Goal: Navigation & Orientation: Find specific page/section

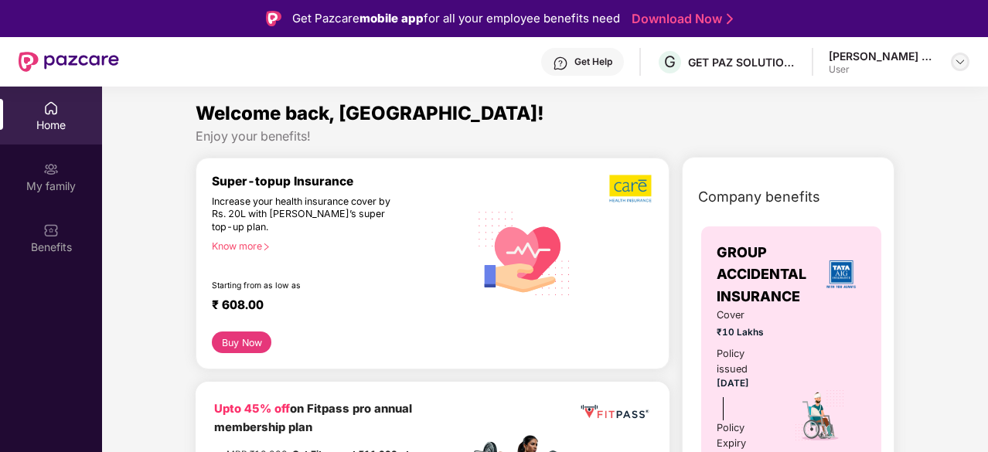
click at [956, 58] on img at bounding box center [960, 62] width 12 height 12
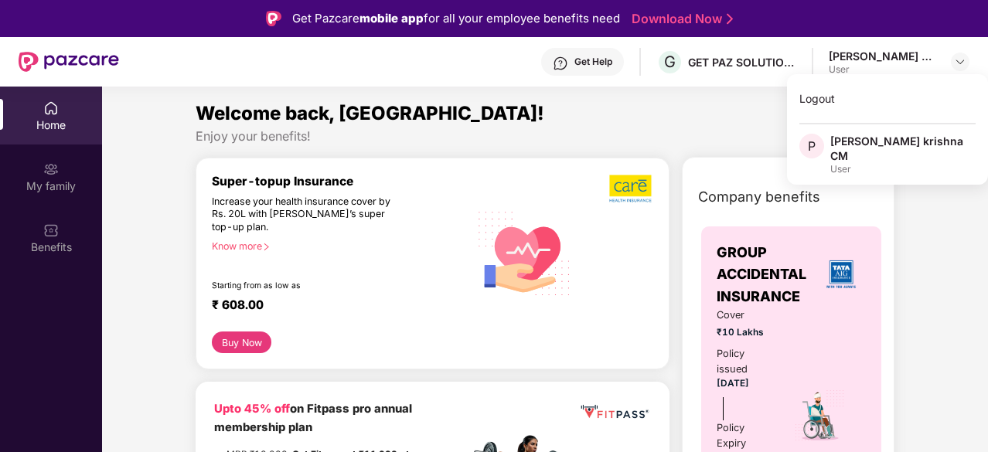
click at [665, 120] on div "Welcome back, [GEOGRAPHIC_DATA]!" at bounding box center [545, 113] width 699 height 29
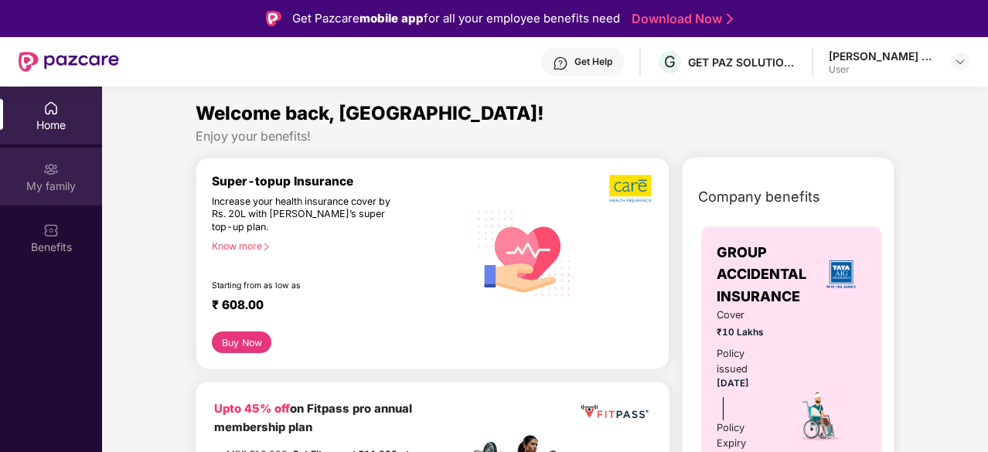
click at [46, 189] on div "My family" at bounding box center [51, 186] width 102 height 15
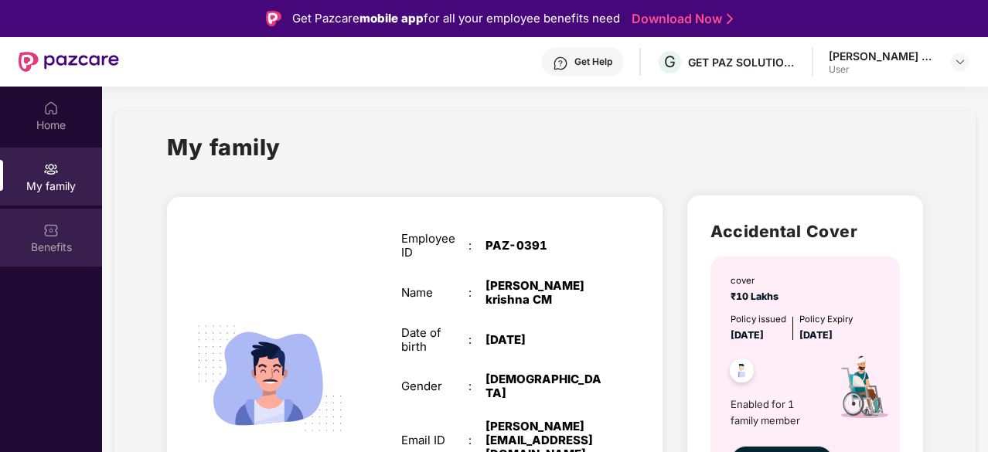
click at [62, 240] on div "Benefits" at bounding box center [51, 247] width 102 height 15
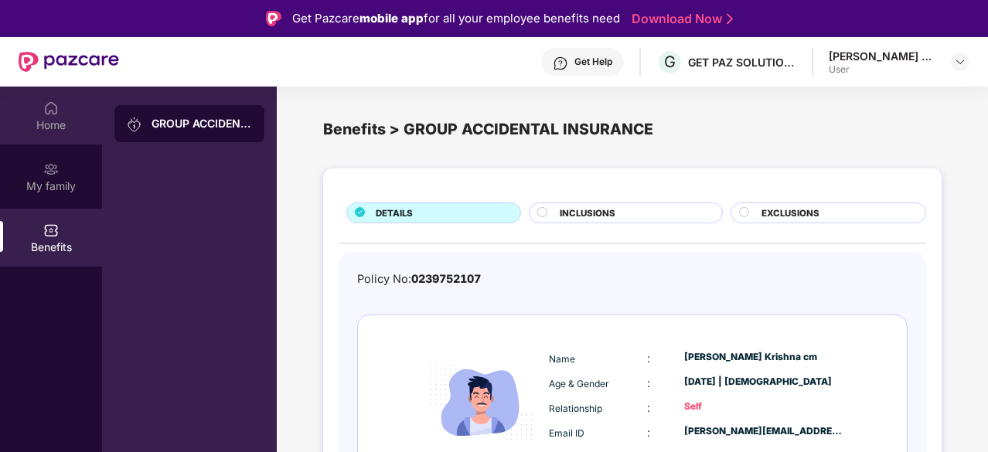
click at [68, 131] on div "Home" at bounding box center [51, 125] width 102 height 15
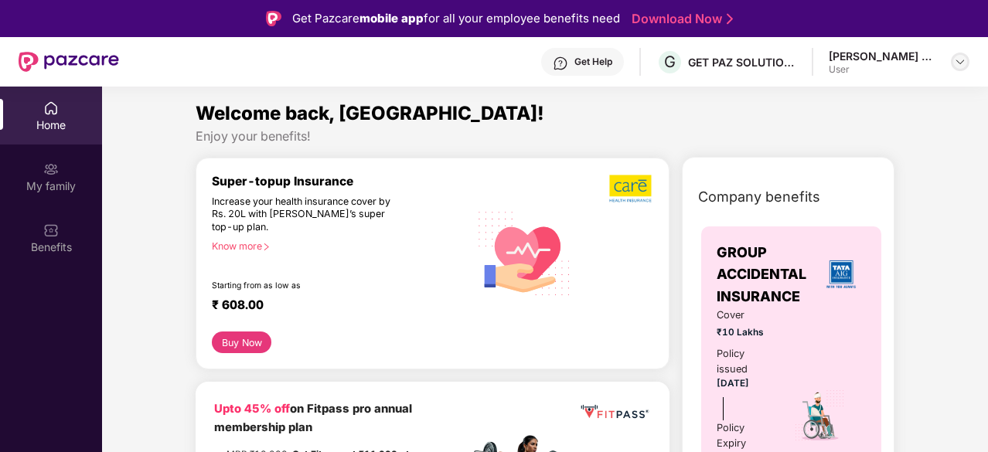
click at [959, 68] on div at bounding box center [960, 62] width 19 height 19
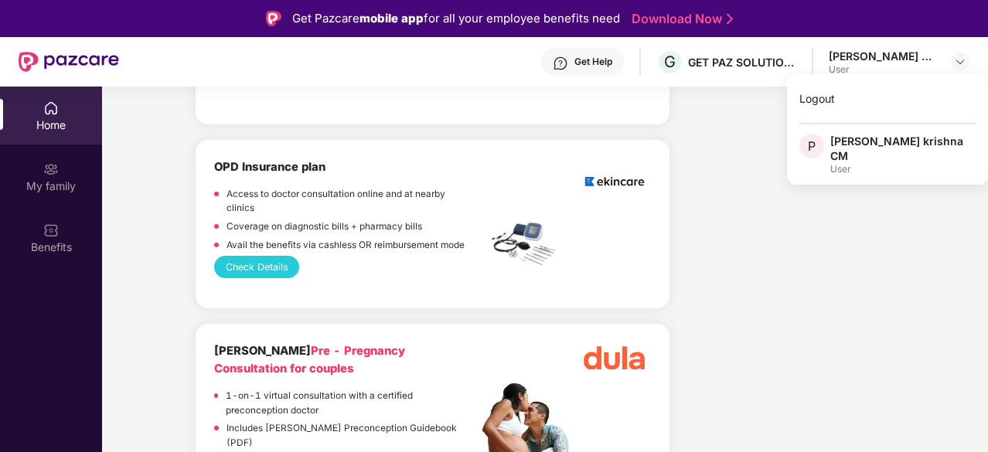
scroll to position [5121, 0]
